Goal: Navigation & Orientation: Find specific page/section

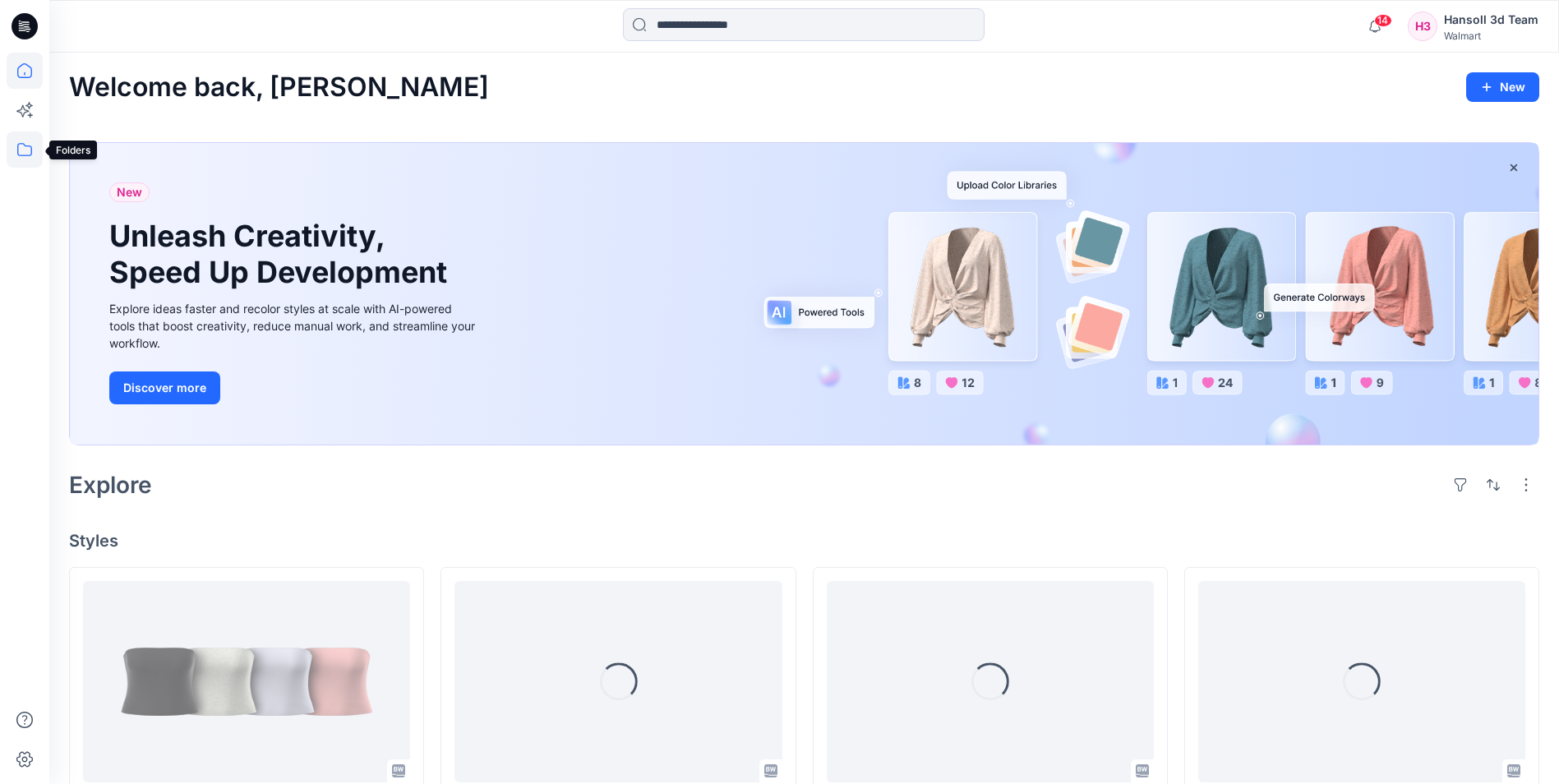
click at [11, 154] on icon at bounding box center [24, 149] width 36 height 36
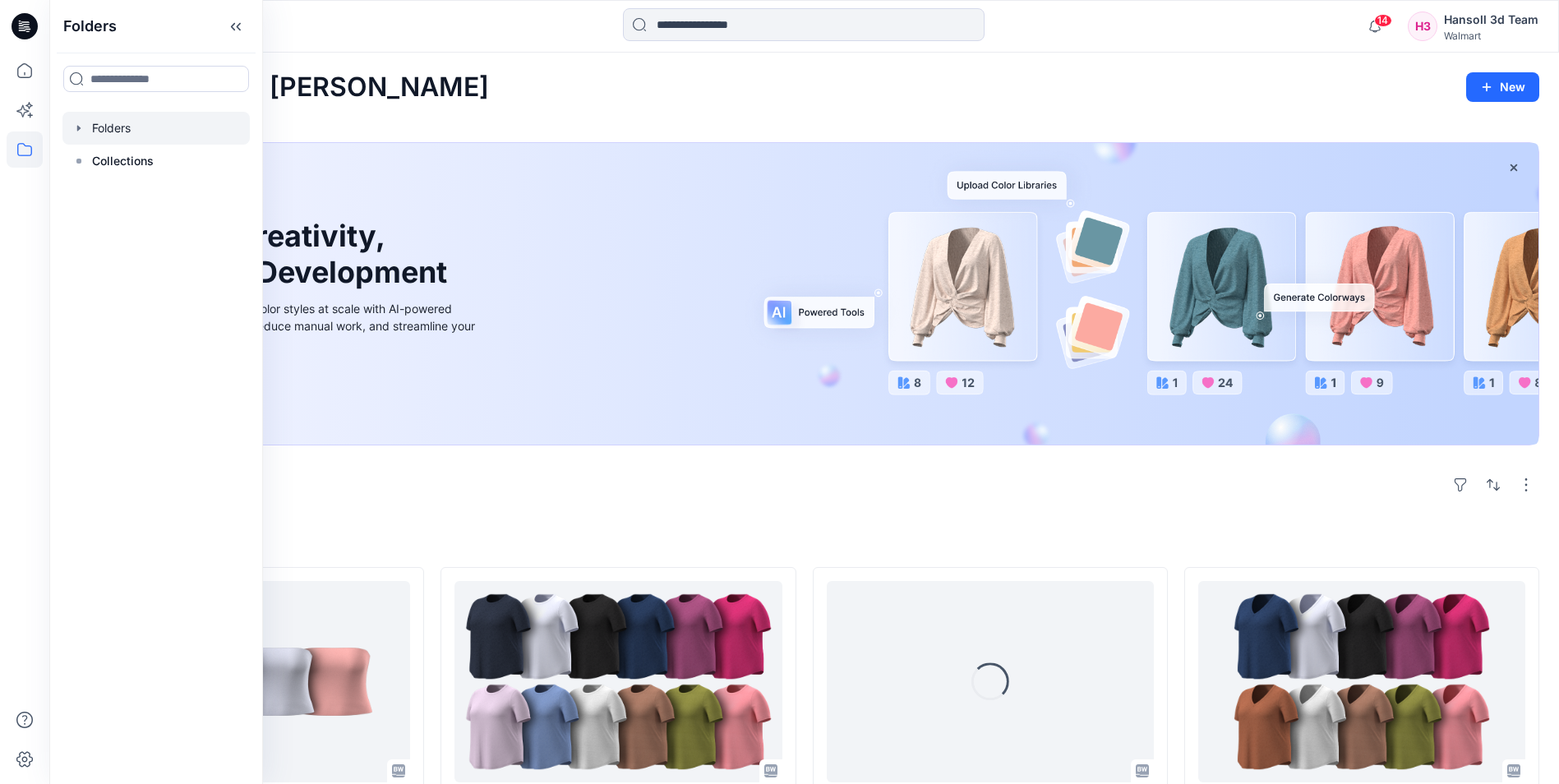
click at [108, 142] on div at bounding box center [156, 129] width 187 height 33
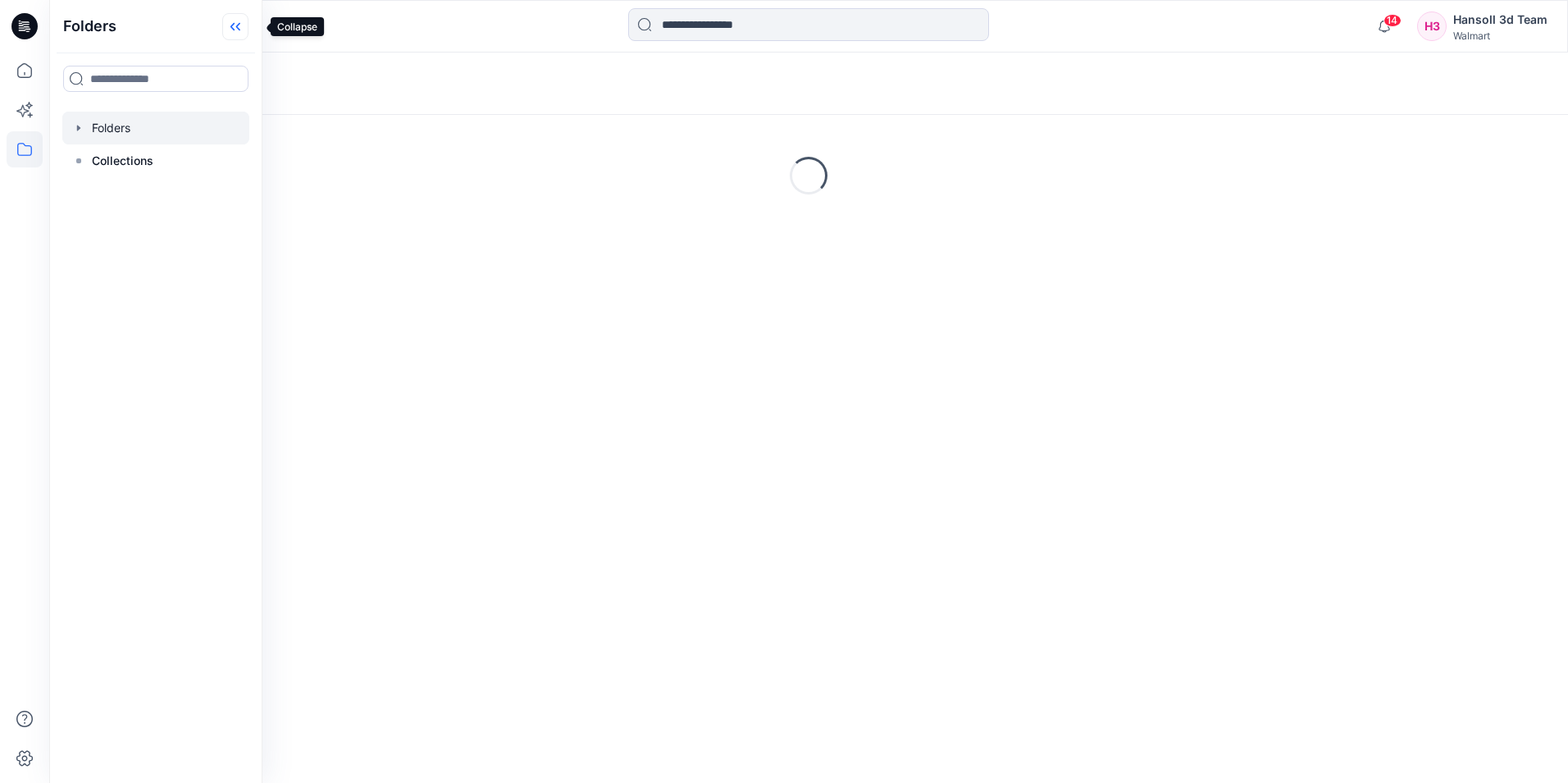
click at [249, 29] on icon at bounding box center [235, 26] width 26 height 27
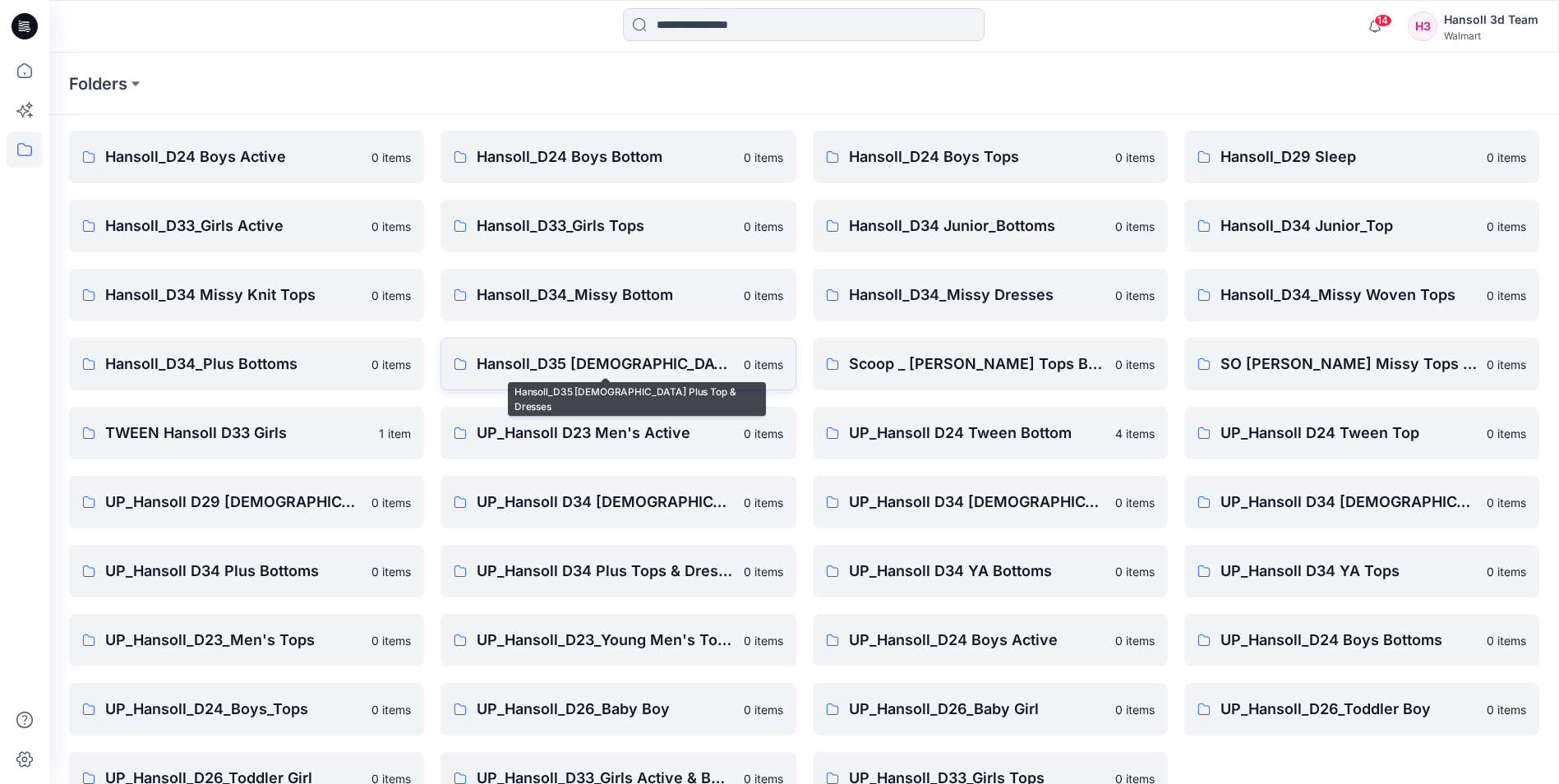
scroll to position [229, 0]
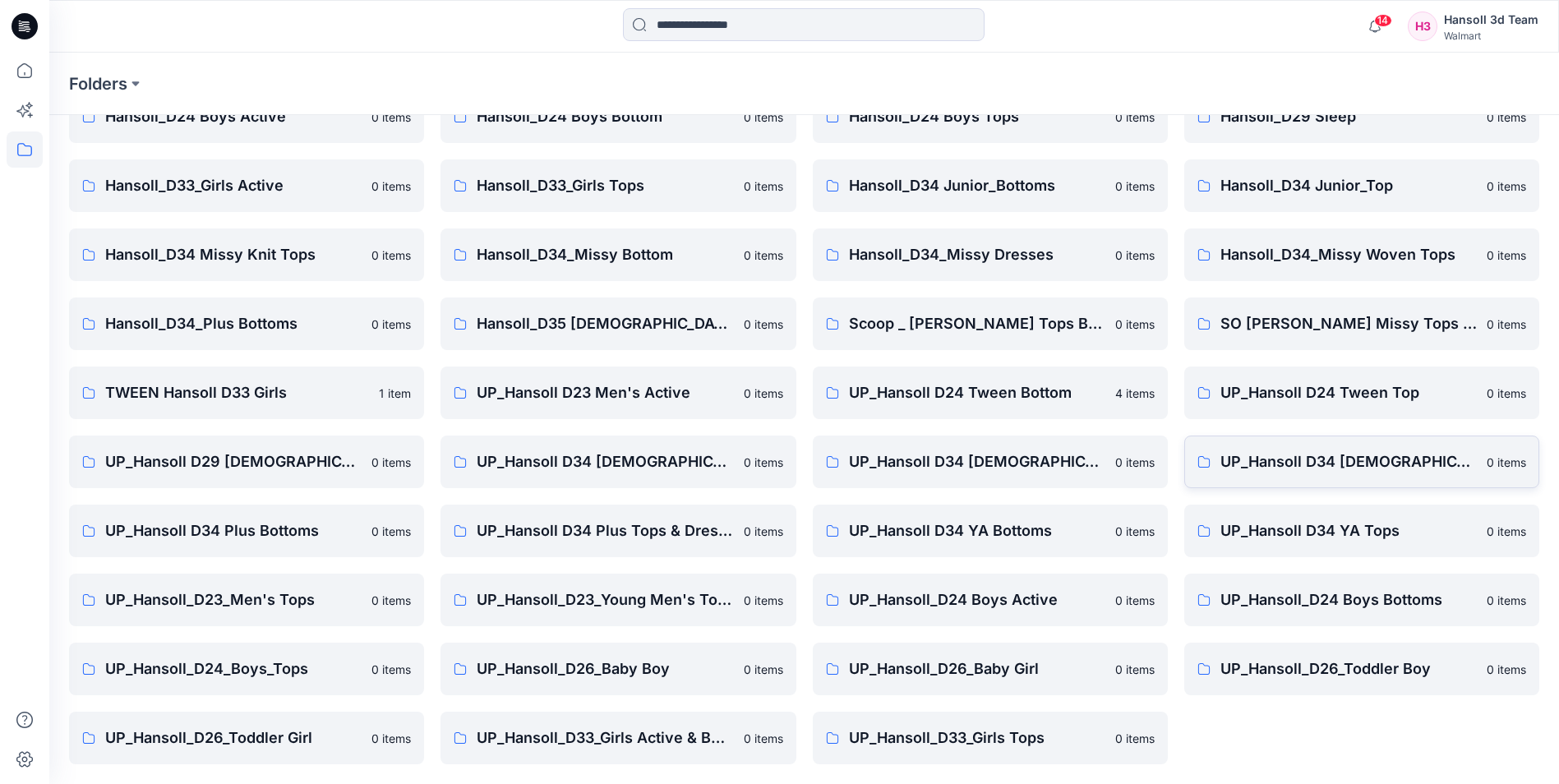
click at [1446, 464] on p "UP_Hansoll D34 [DEMOGRAPHIC_DATA] Knit Tops" at bounding box center [1349, 462] width 256 height 23
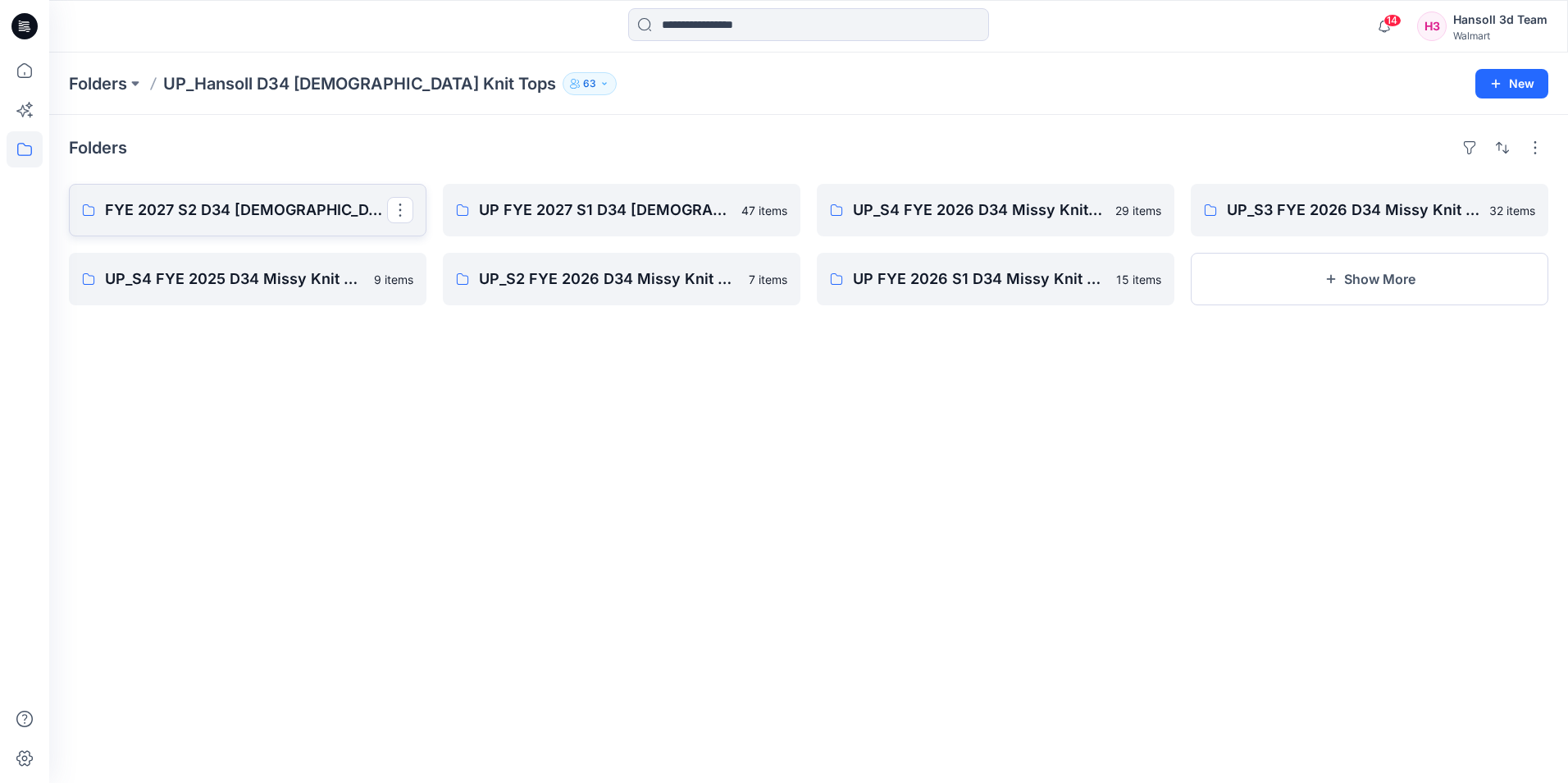
click at [215, 216] on p "FYE 2027 S2 D34 [DEMOGRAPHIC_DATA] Tops - Hansoll" at bounding box center [246, 210] width 282 height 23
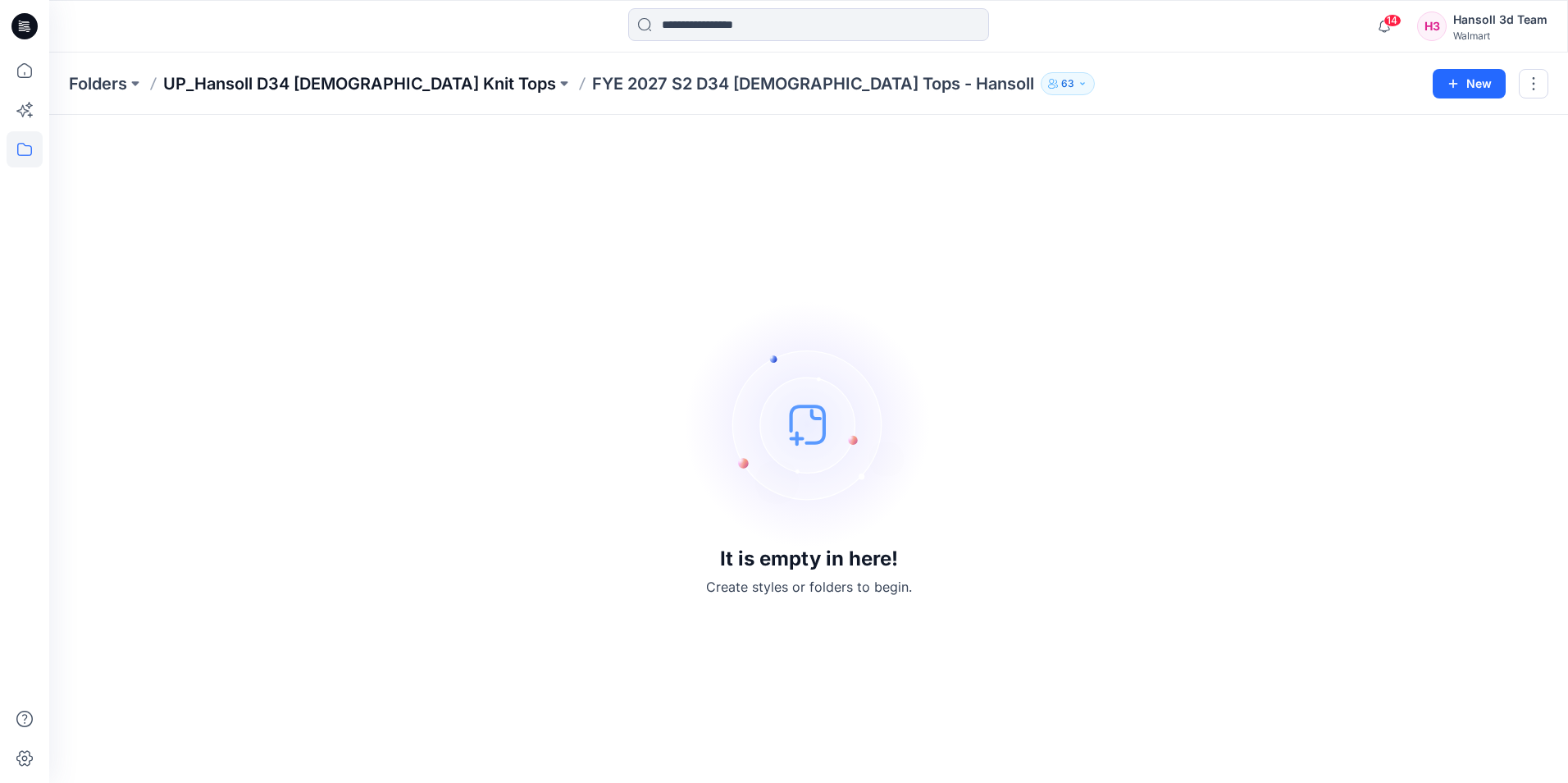
click at [360, 90] on p "UP_Hansoll D34 [DEMOGRAPHIC_DATA] Knit Tops" at bounding box center [360, 84] width 393 height 23
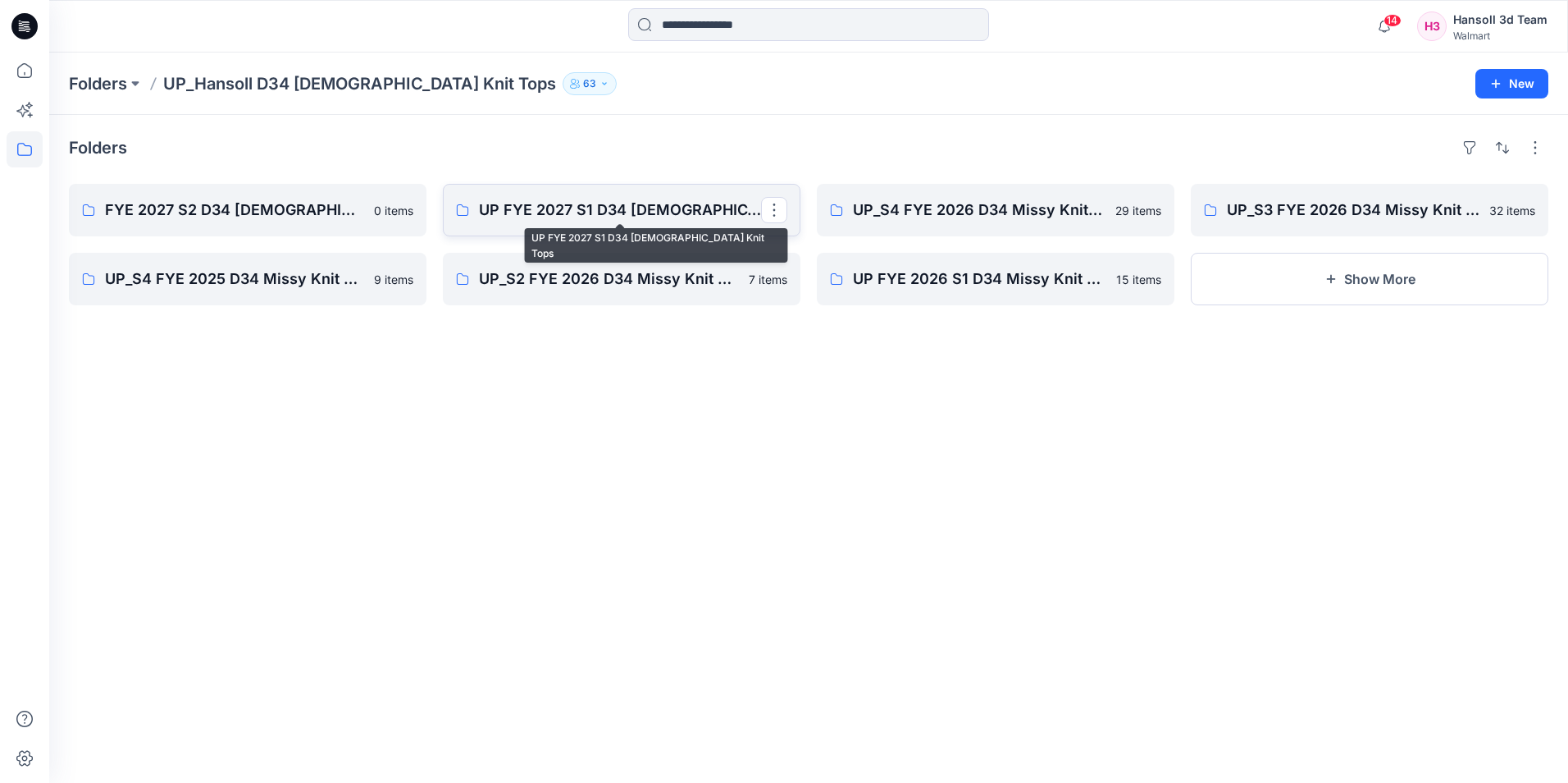
click at [569, 219] on p "UP FYE 2027 S1 D34 [DEMOGRAPHIC_DATA] Knit Tops" at bounding box center [620, 210] width 282 height 23
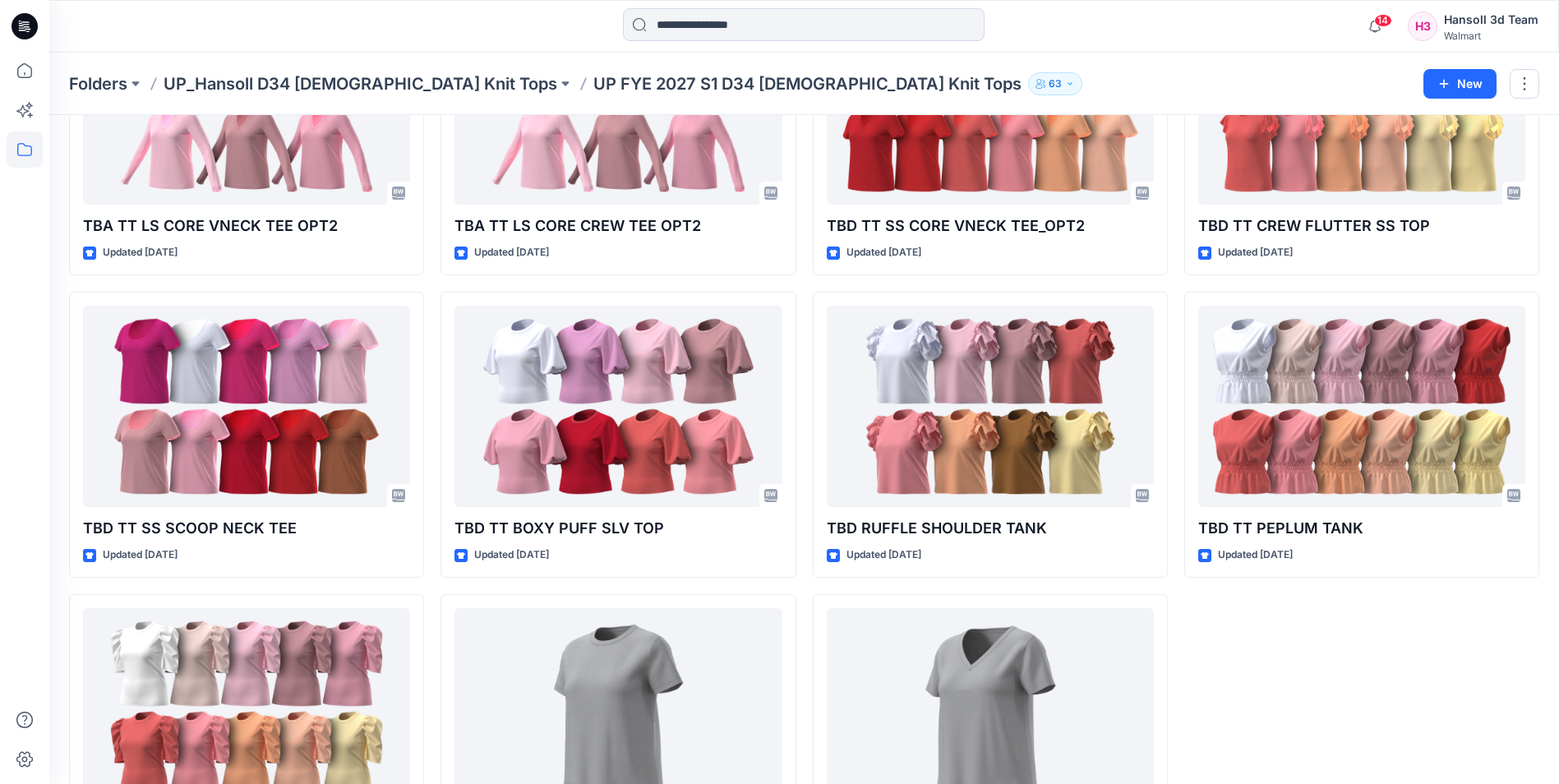
scroll to position [3032, 0]
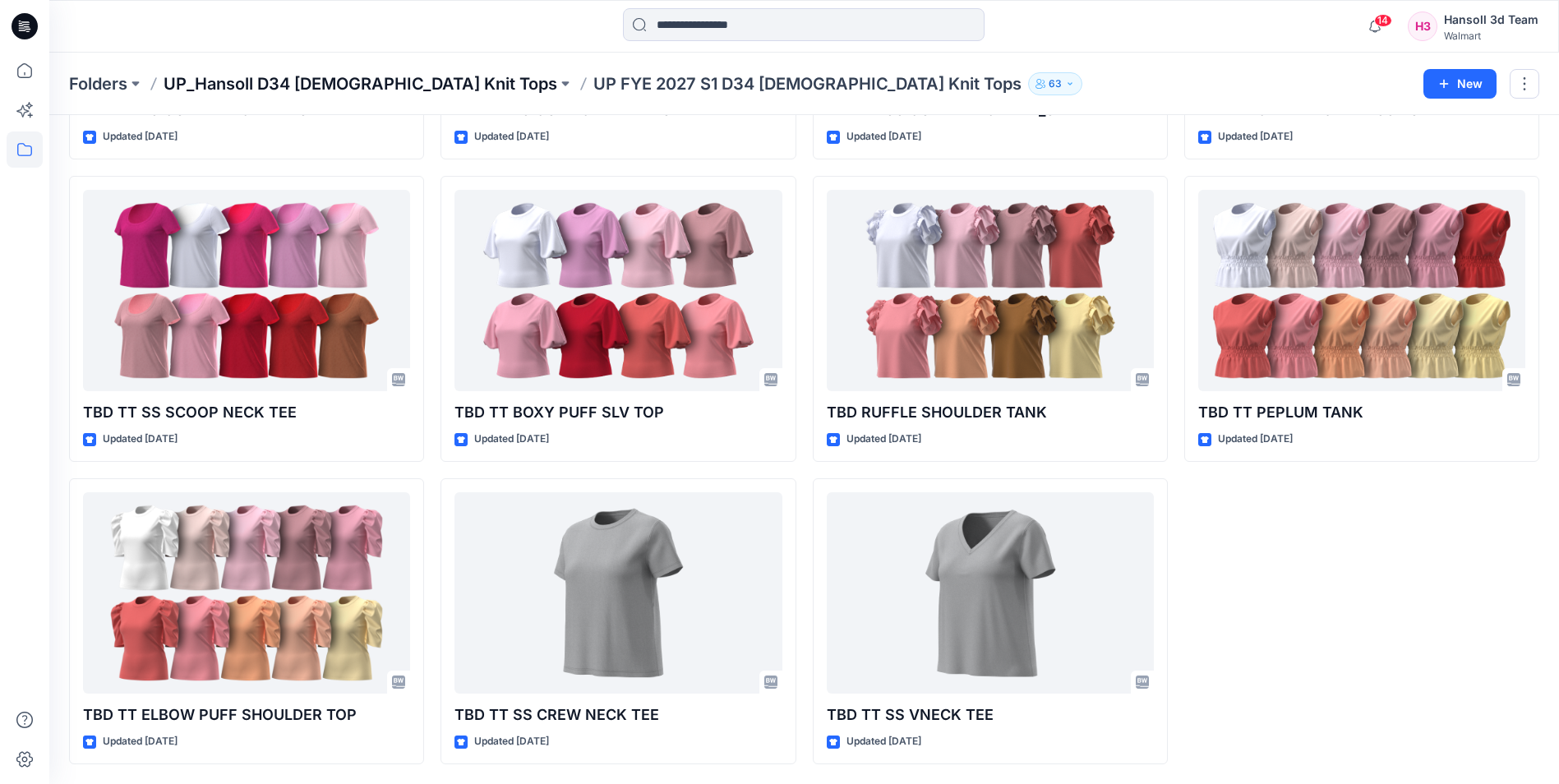
click at [337, 82] on p "UP_Hansoll D34 [DEMOGRAPHIC_DATA] Knit Tops" at bounding box center [361, 84] width 394 height 23
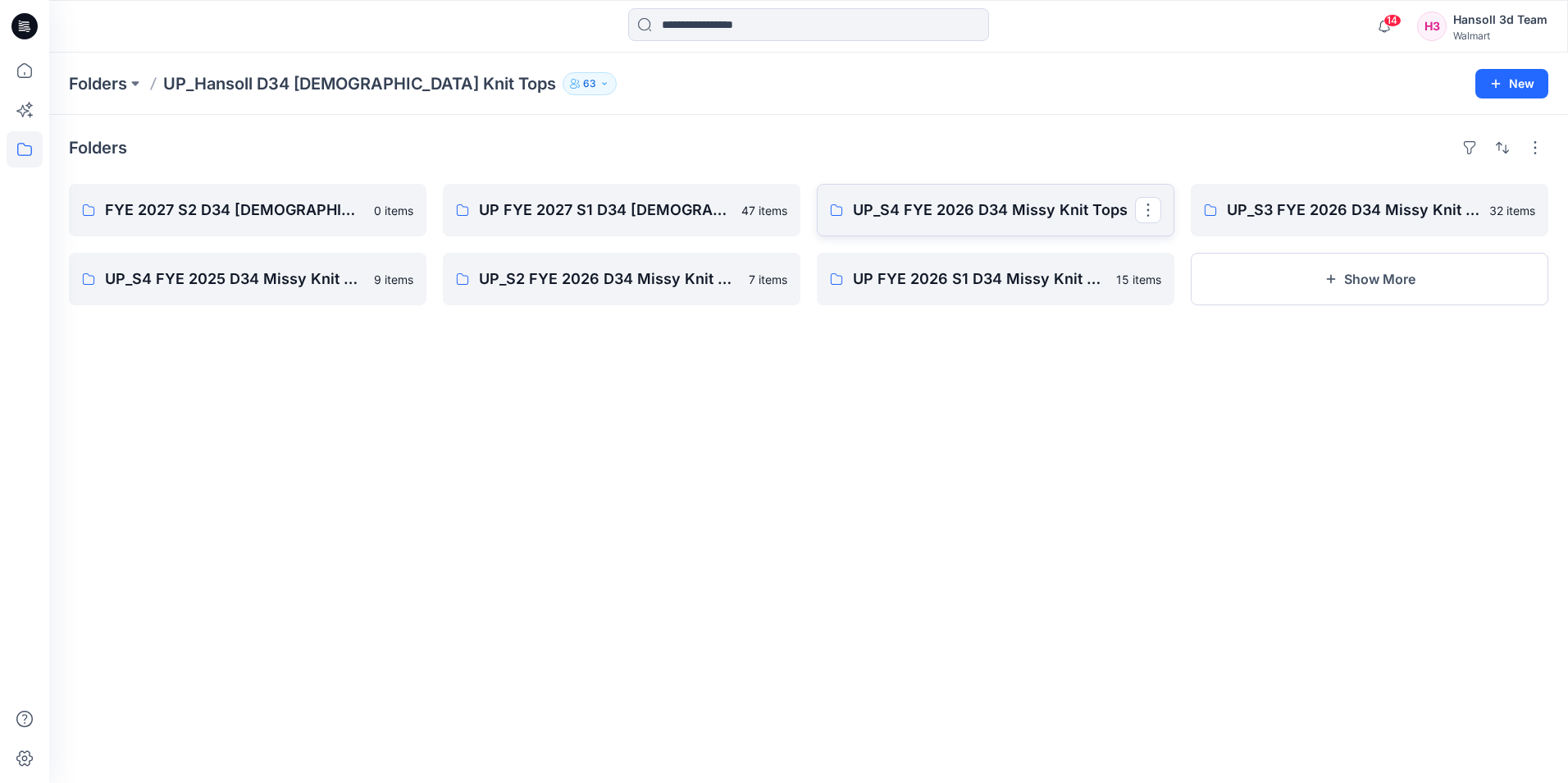
click at [1074, 228] on link "UP_S4 FYE 2026 D34 Missy Knit Tops" at bounding box center [995, 210] width 358 height 53
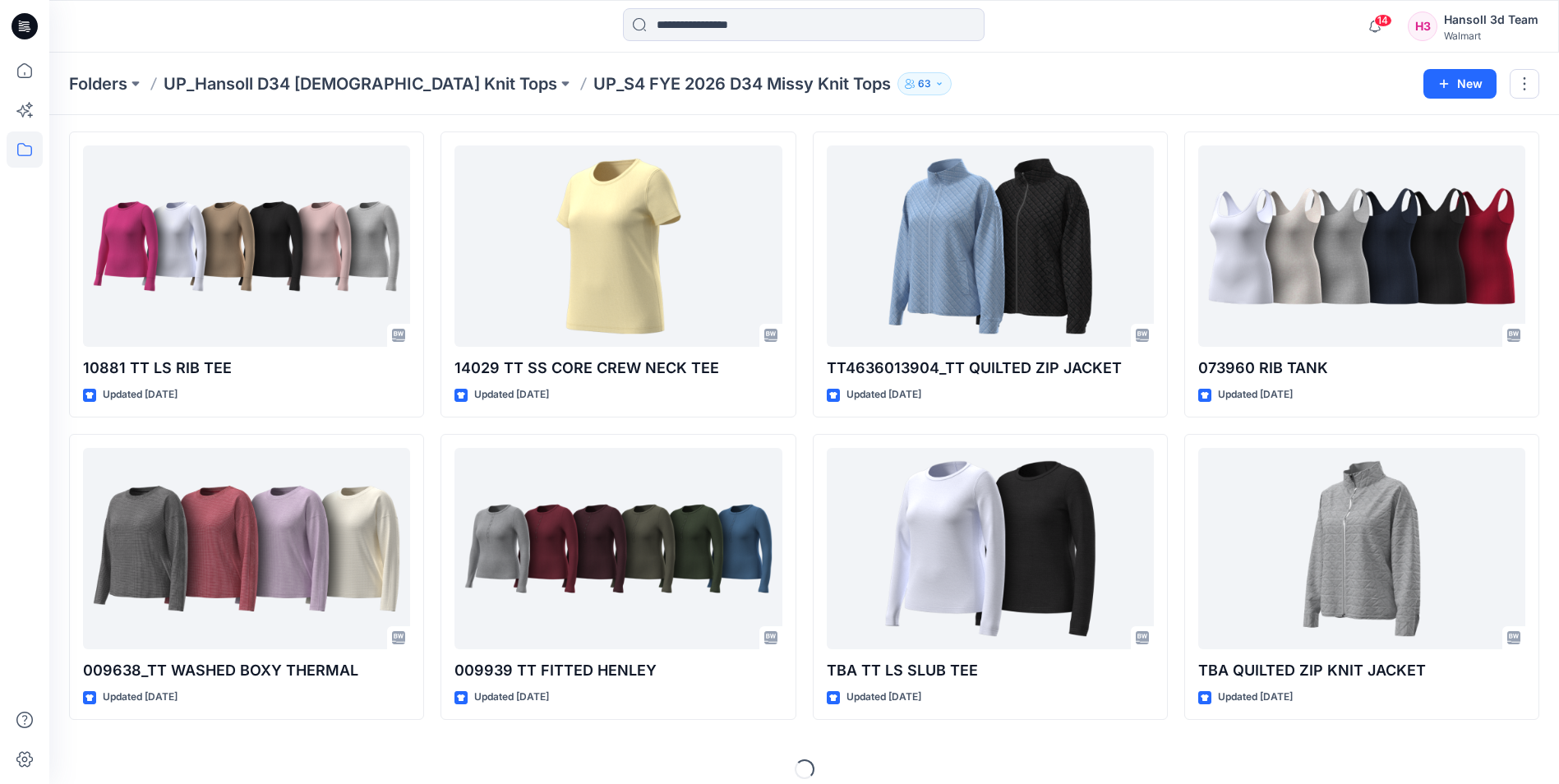
scroll to position [370, 0]
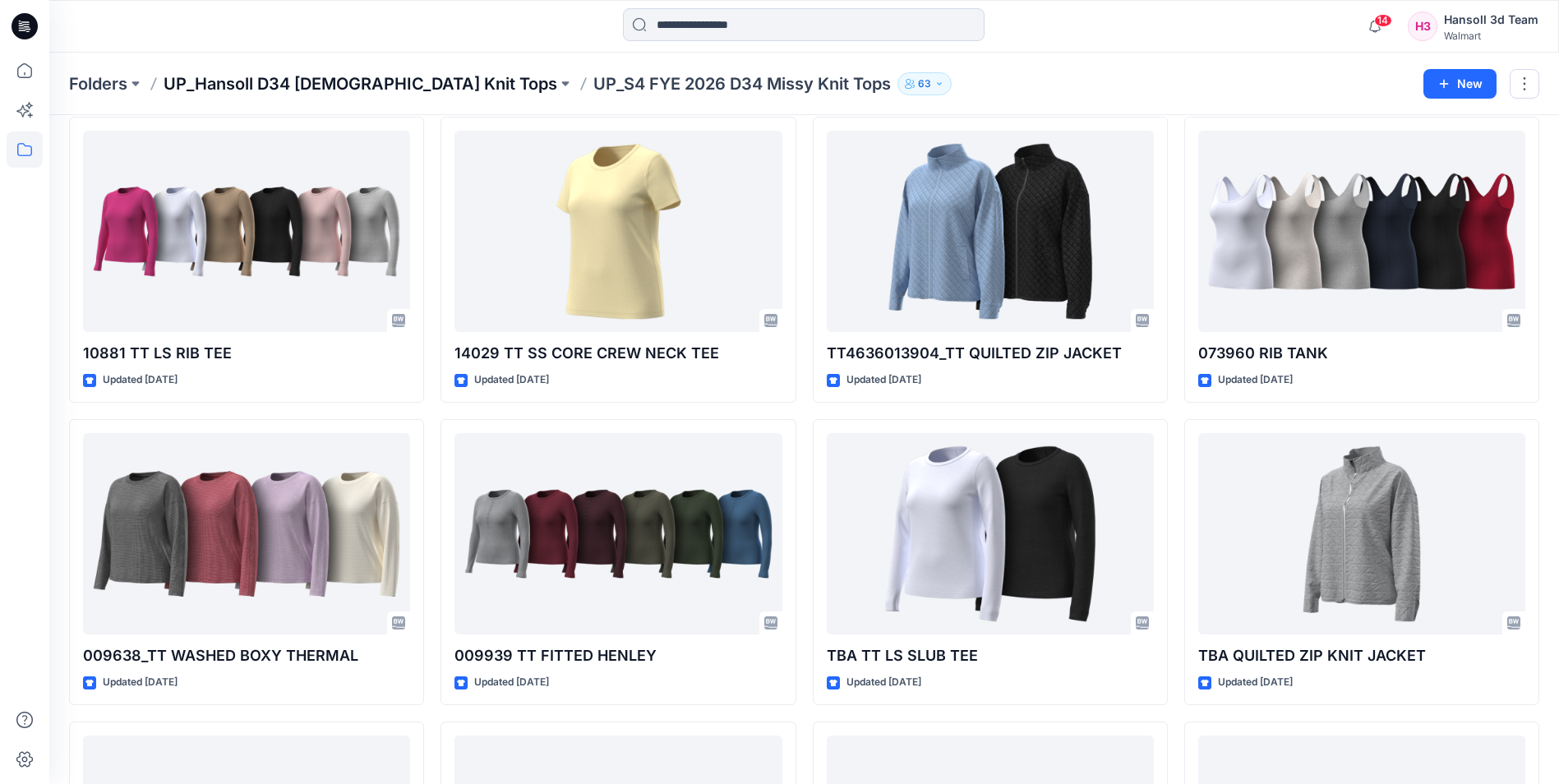
click at [369, 93] on p "UP_Hansoll D34 [DEMOGRAPHIC_DATA] Knit Tops" at bounding box center [361, 84] width 394 height 23
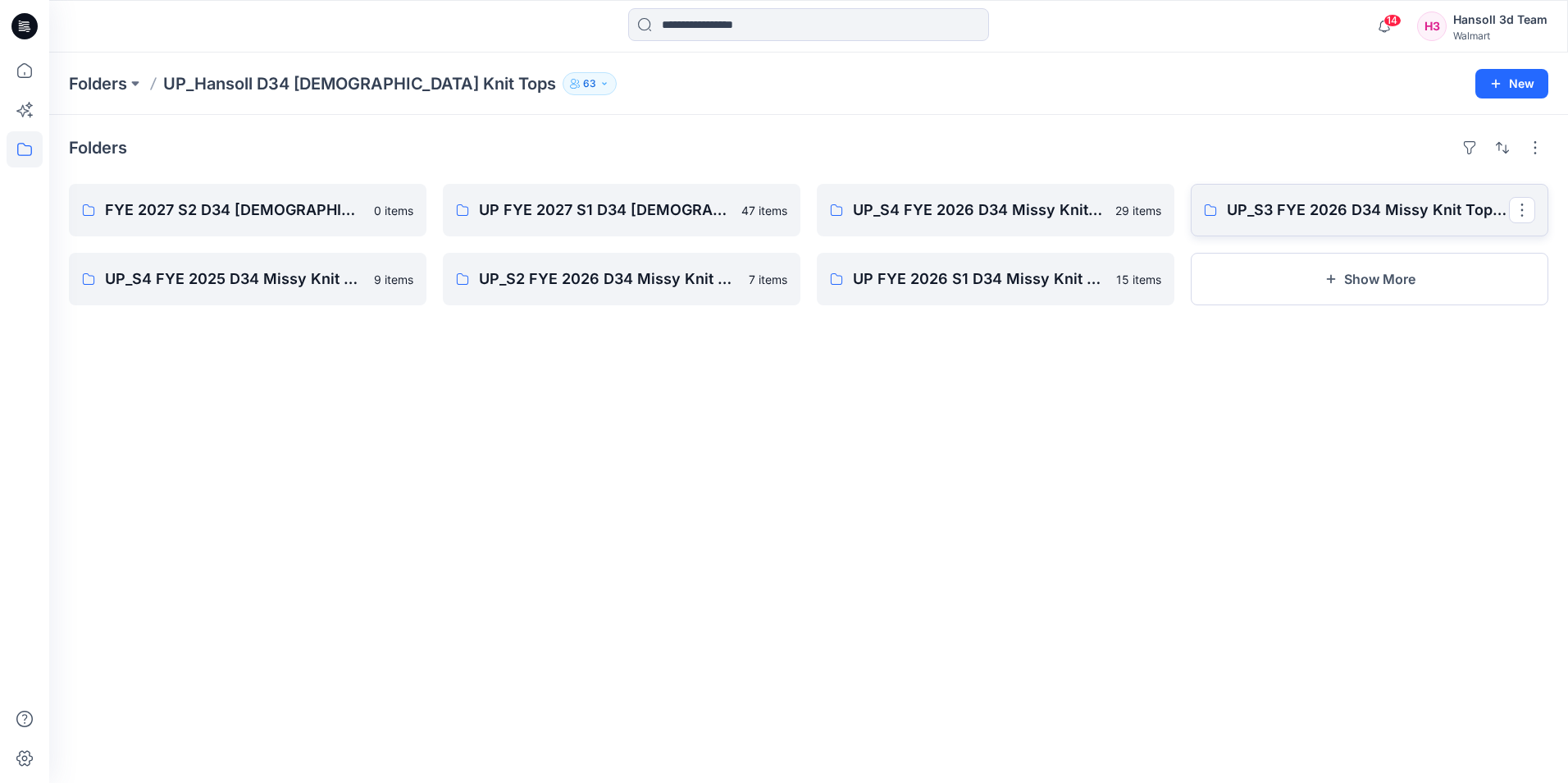
click at [1416, 235] on link "UP_S3 FYE 2026 D34 Missy Knit Tops_Hansoll" at bounding box center [1370, 210] width 358 height 53
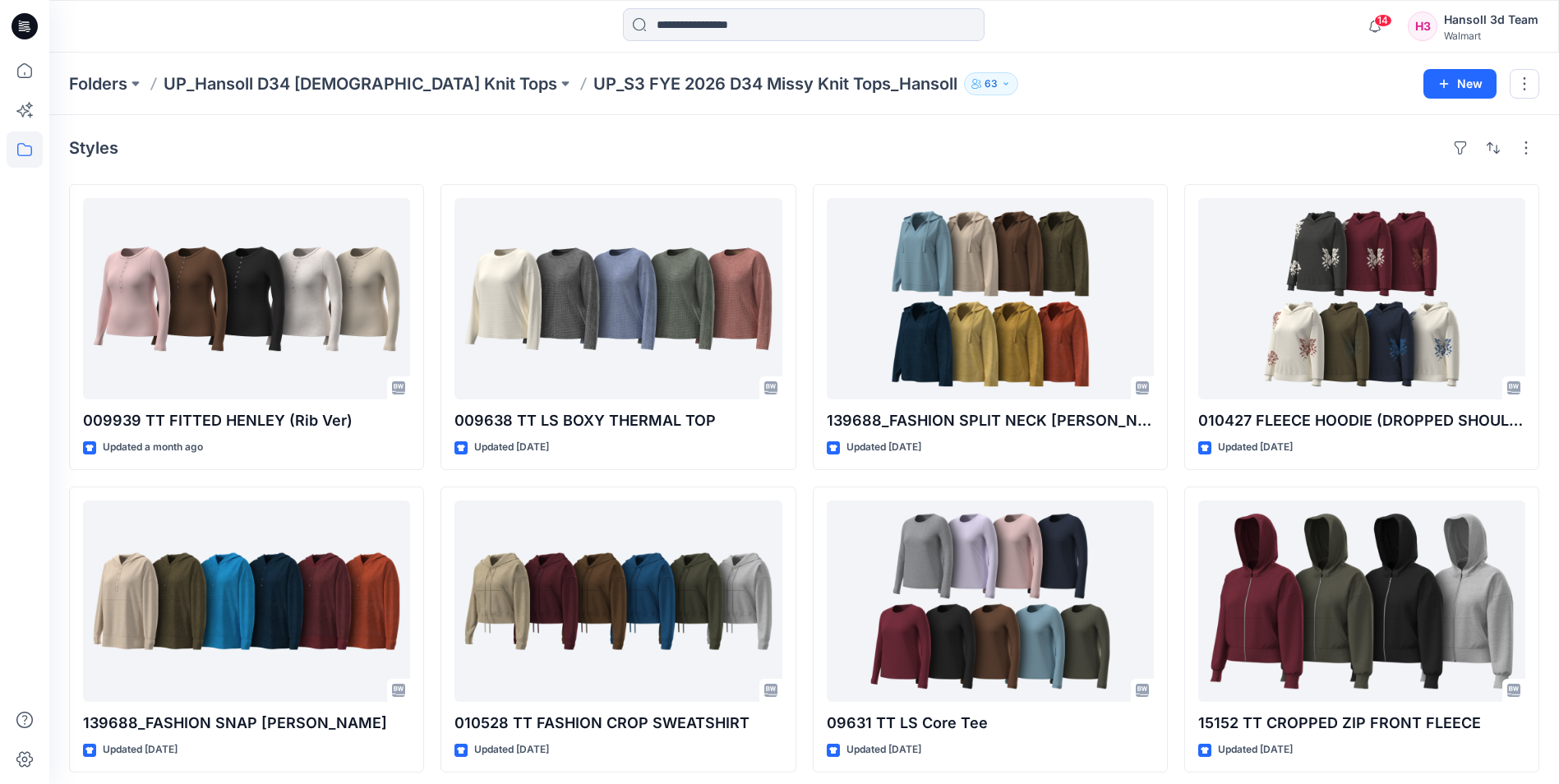
click at [1228, 79] on div "Folders UP_Hansoll D34 [DEMOGRAPHIC_DATA] Knit Tops UP_S3 FYE 2026 D34 Missy Kn…" at bounding box center [741, 84] width 1343 height 23
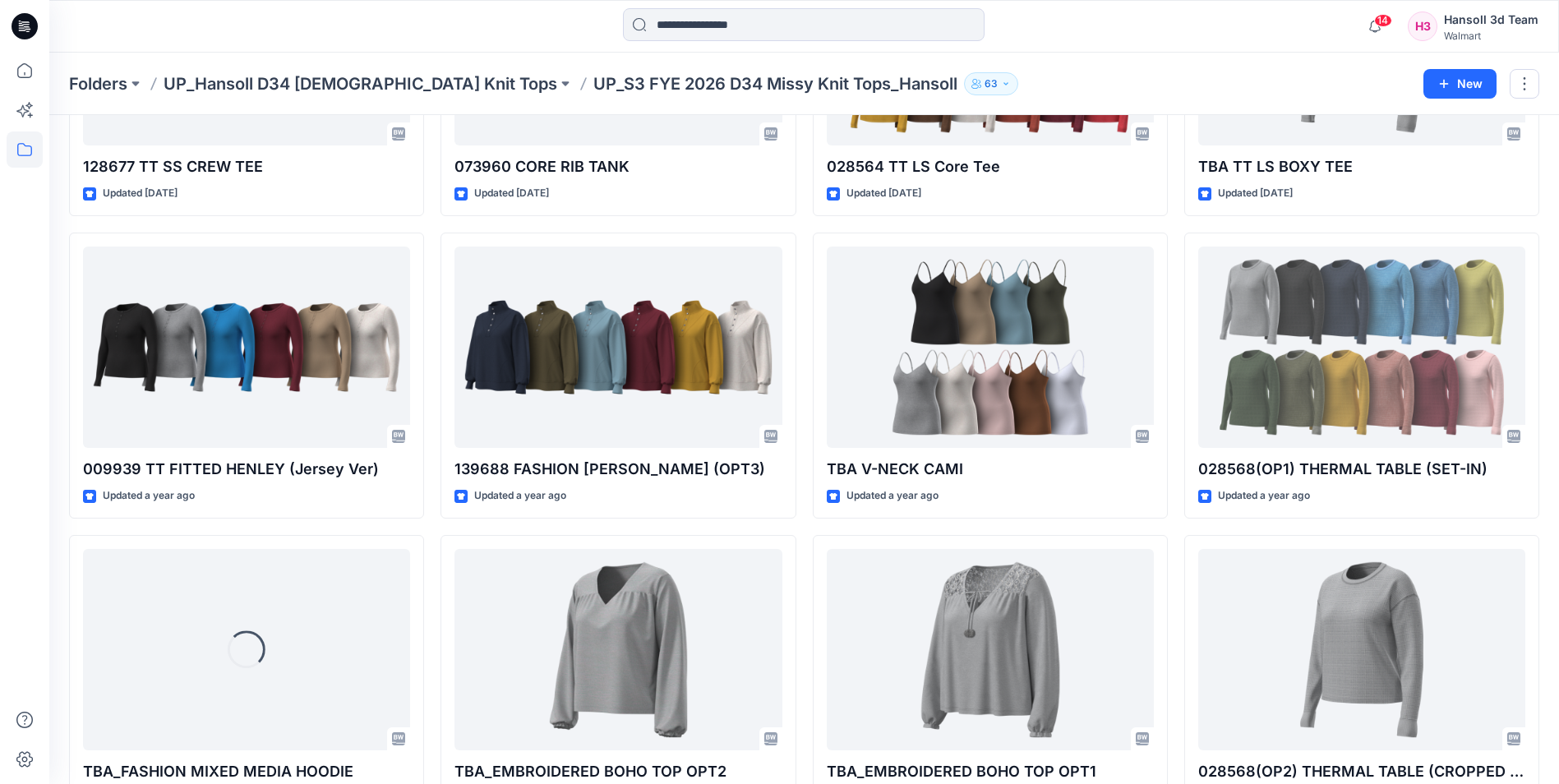
scroll to position [1822, 0]
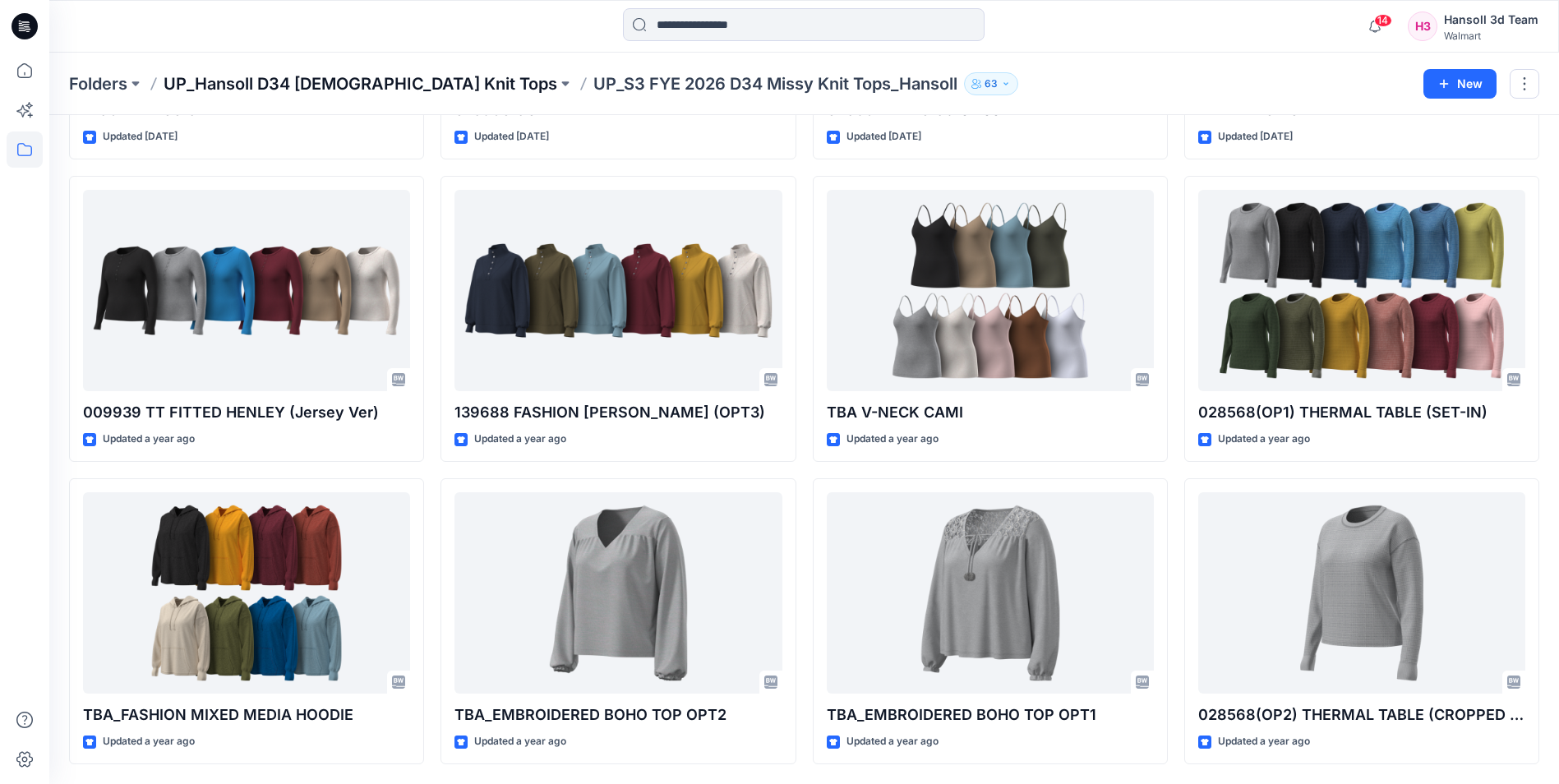
click at [223, 80] on p "UP_Hansoll D34 [DEMOGRAPHIC_DATA] Knit Tops" at bounding box center [361, 84] width 394 height 23
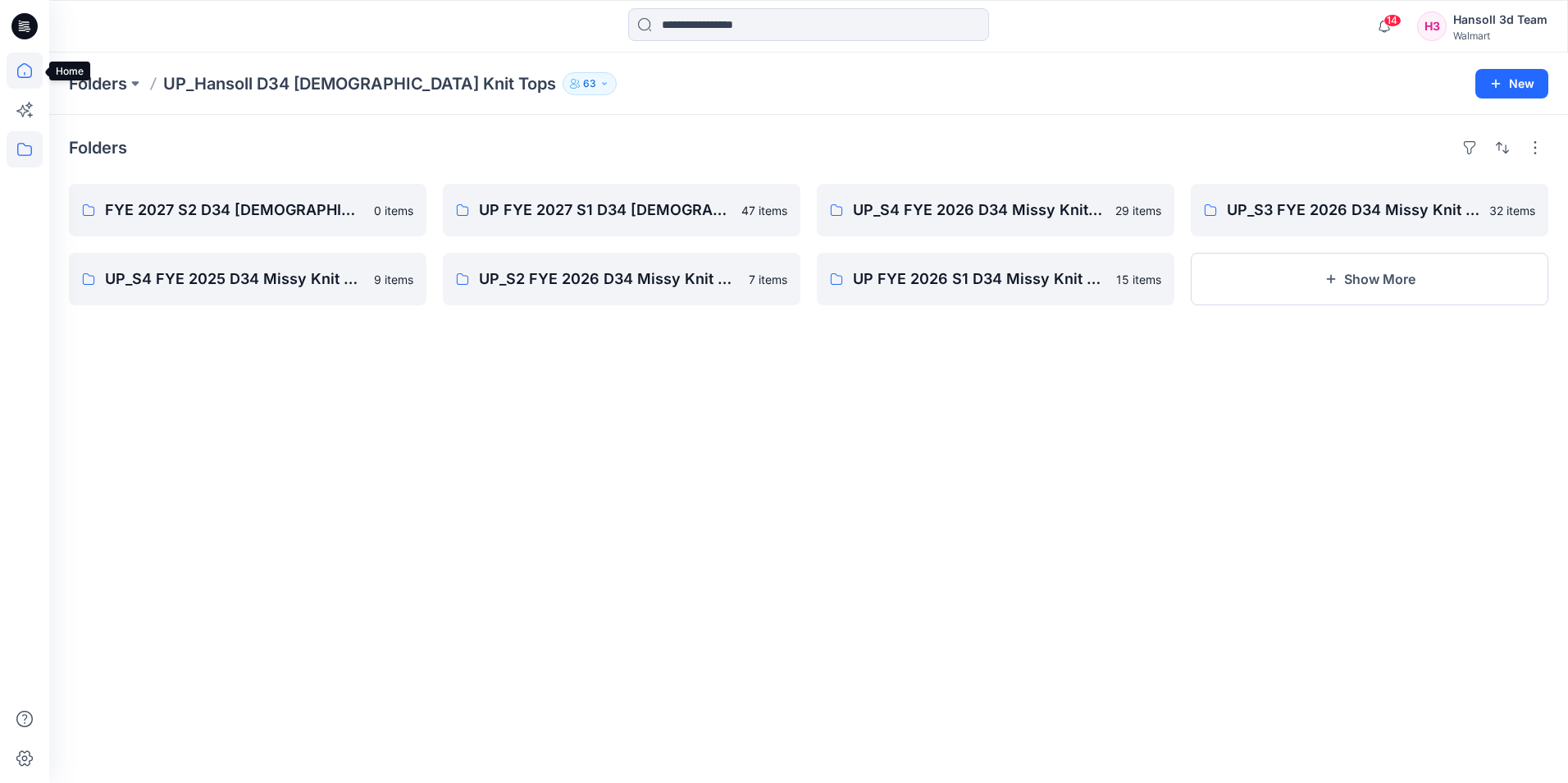
click at [26, 79] on icon at bounding box center [24, 70] width 36 height 36
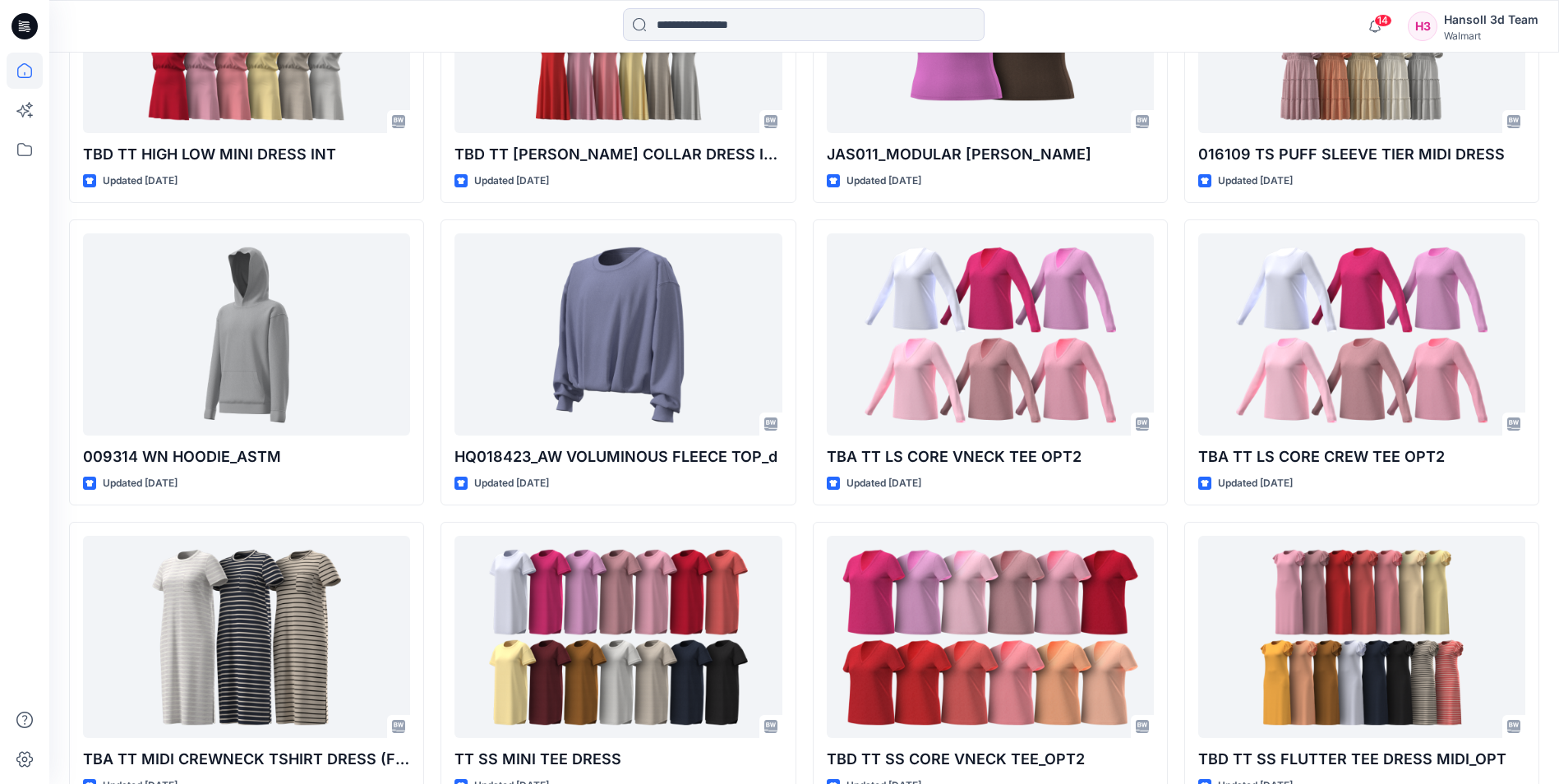
scroll to position [23429, 0]
